Goal: Transaction & Acquisition: Purchase product/service

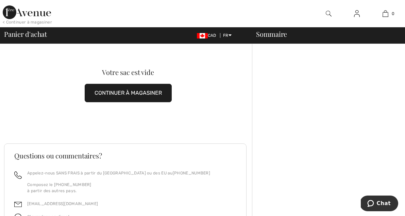
click at [140, 93] on button "CONTINUER À MAGASINER" at bounding box center [128, 93] width 87 height 18
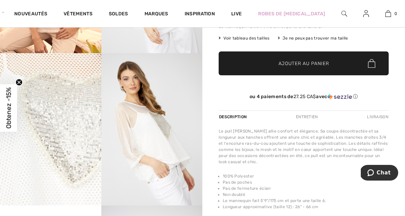
scroll to position [140, 0]
